Goal: Task Accomplishment & Management: Manage account settings

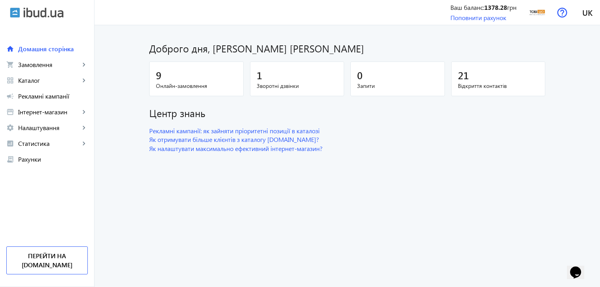
click at [200, 75] on div "9" at bounding box center [196, 75] width 81 height 14
click at [168, 78] on div "9" at bounding box center [196, 75] width 81 height 14
click at [207, 74] on div "9" at bounding box center [196, 75] width 81 height 14
click at [205, 88] on span "Онлайн-замовлення" at bounding box center [196, 86] width 81 height 8
click at [197, 82] on span "Онлайн-замовлення" at bounding box center [196, 86] width 81 height 8
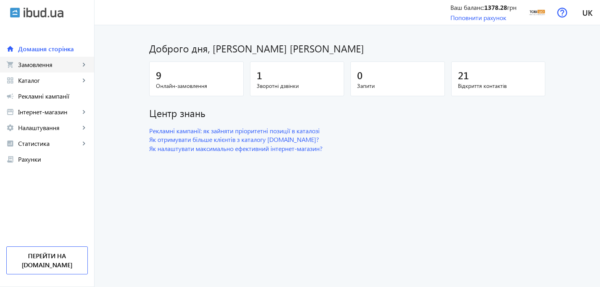
click at [39, 66] on span "Замовлення" at bounding box center [49, 65] width 62 height 8
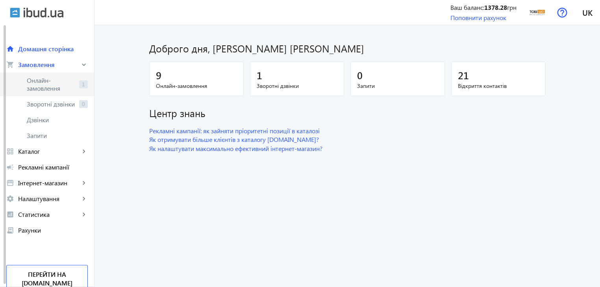
click at [39, 76] on link "Онлайн-замовлення 1" at bounding box center [47, 84] width 94 height 24
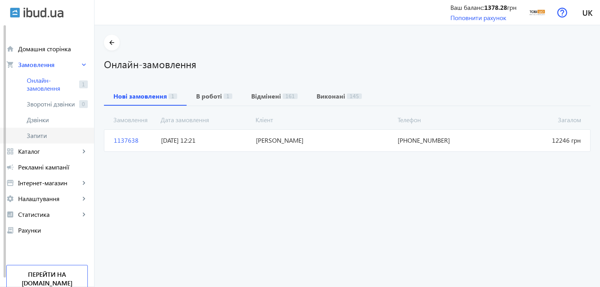
click at [44, 132] on span "Запити" at bounding box center [57, 135] width 61 height 8
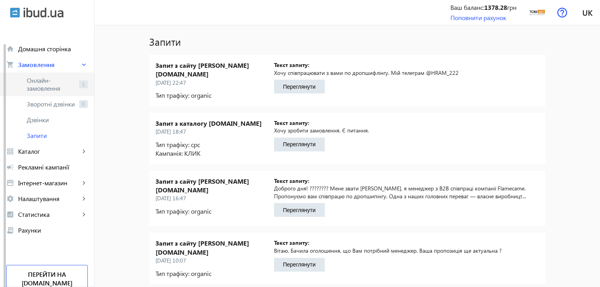
scroll to position [92, 0]
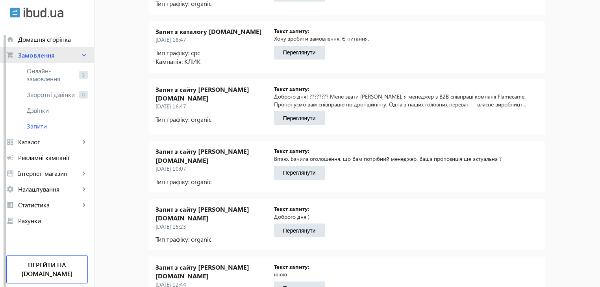
click at [61, 48] on link "shopping_cart Замовлення keyboard_arrow_right" at bounding box center [47, 55] width 94 height 16
click at [61, 48] on div "home Домашня сторінка shopping_cart Замовлення keyboard_arrow_right Онлайн-замо…" at bounding box center [47, 122] width 94 height 213
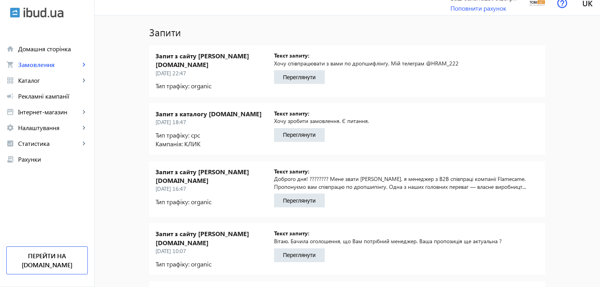
scroll to position [0, 0]
